Goal: Task Accomplishment & Management: Use online tool/utility

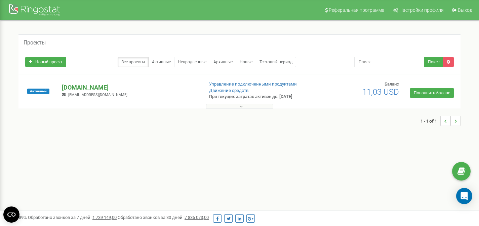
click at [88, 86] on p "thecapitalPoland.com.ua" at bounding box center [130, 87] width 136 height 9
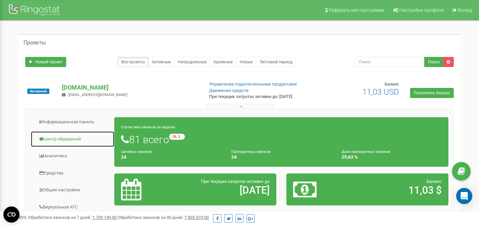
click at [67, 139] on link "Центр обращений" at bounding box center [73, 139] width 84 height 16
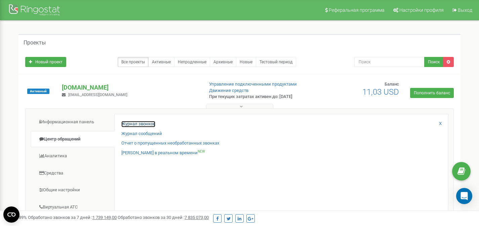
click at [132, 124] on link "Журнал звонков" at bounding box center [138, 124] width 34 height 6
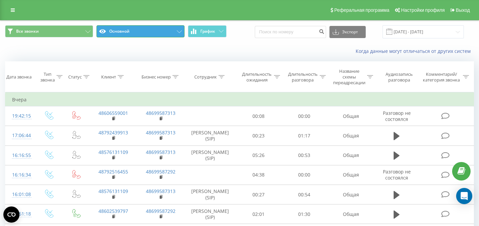
click at [157, 30] on button "Основной" at bounding box center [140, 31] width 88 height 12
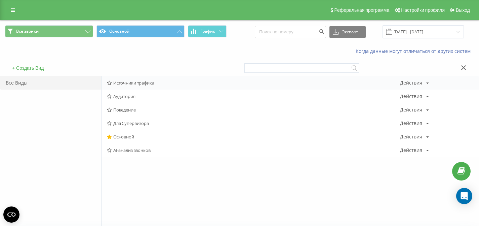
click at [139, 84] on span "Источники трафика" at bounding box center [253, 82] width 293 height 5
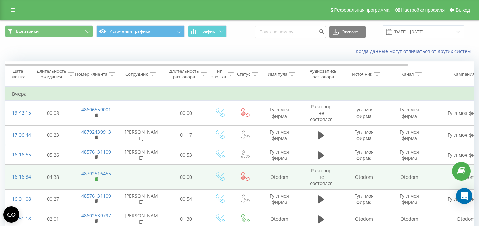
click at [96, 180] on rect at bounding box center [96, 179] width 2 height 3
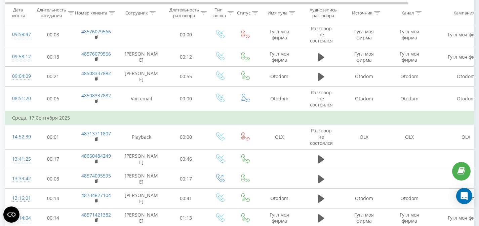
scroll to position [359, 0]
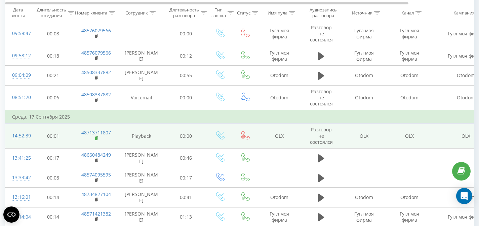
click at [96, 139] on rect at bounding box center [96, 138] width 2 height 3
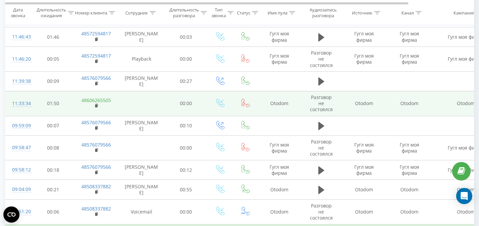
scroll to position [244, 0]
click at [97, 106] on icon at bounding box center [97, 106] width 4 height 5
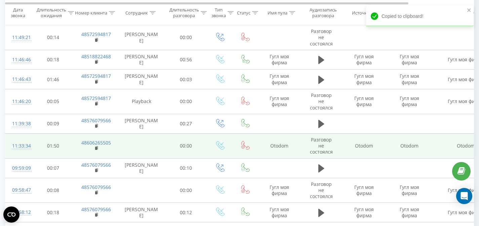
scroll to position [202, 0]
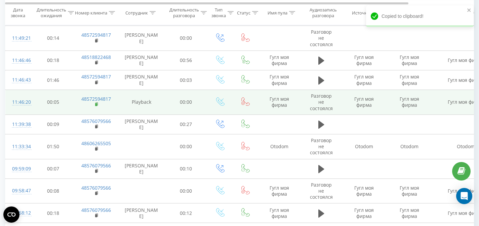
click at [96, 105] on rect at bounding box center [96, 104] width 2 height 3
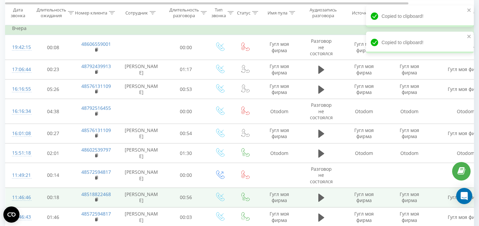
scroll to position [64, 0]
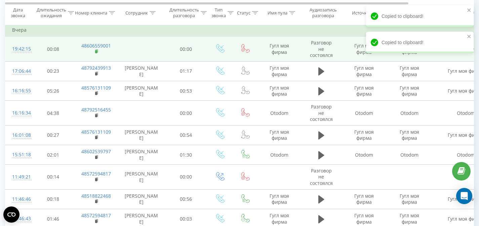
click at [96, 52] on rect at bounding box center [96, 51] width 2 height 3
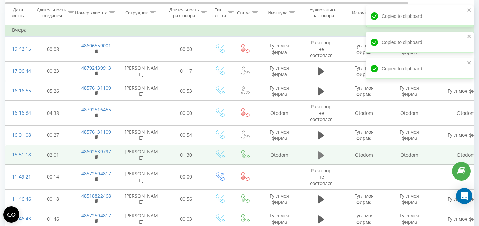
scroll to position [0, 0]
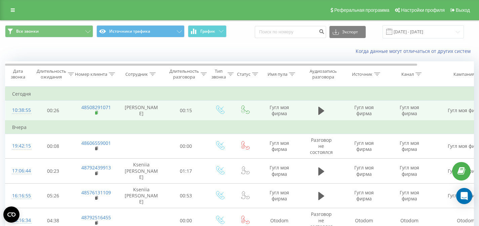
click at [96, 114] on rect at bounding box center [96, 112] width 2 height 3
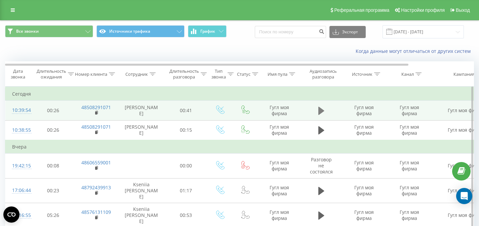
click at [323, 115] on icon at bounding box center [321, 110] width 6 height 9
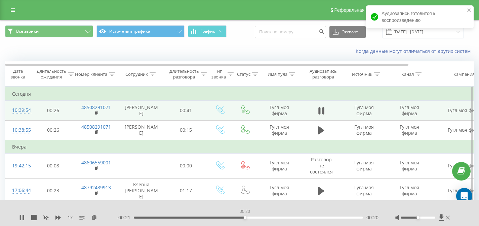
click at [245, 216] on div "00:20" at bounding box center [248, 217] width 229 height 2
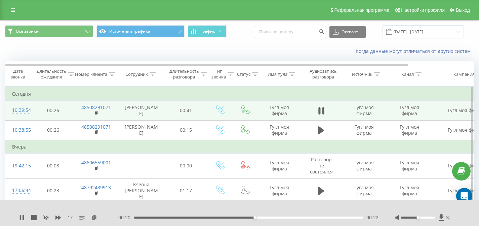
click at [230, 217] on div "00:22" at bounding box center [248, 217] width 229 height 2
click at [222, 217] on div "00:16" at bounding box center [248, 217] width 229 height 2
click at [447, 216] on icon at bounding box center [448, 217] width 4 height 4
